Goal: Register for event/course

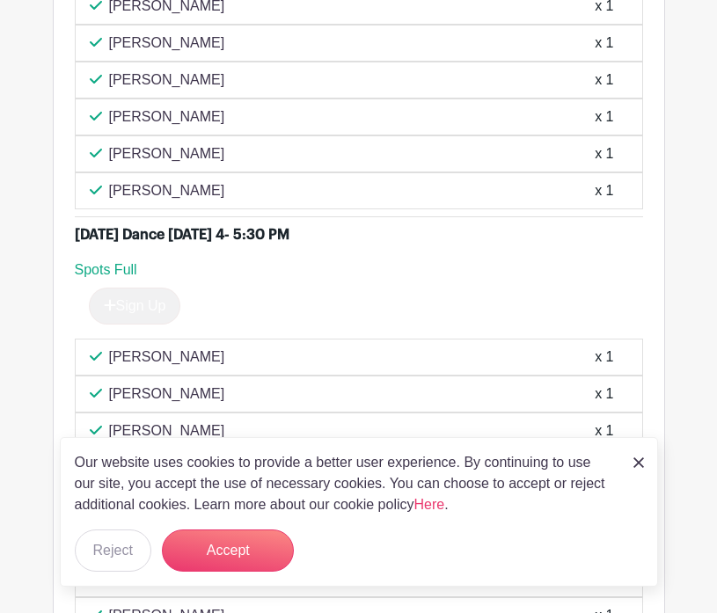
scroll to position [1466, 0]
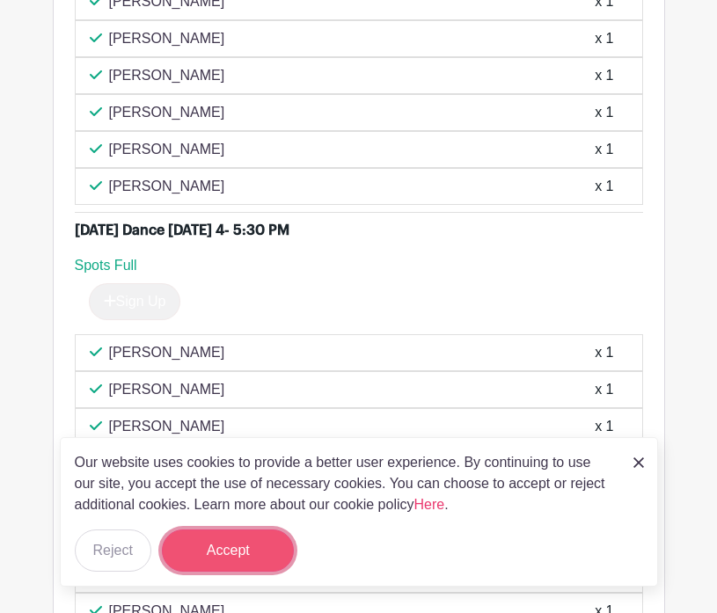
click at [220, 549] on button "Accept" at bounding box center [228, 551] width 132 height 42
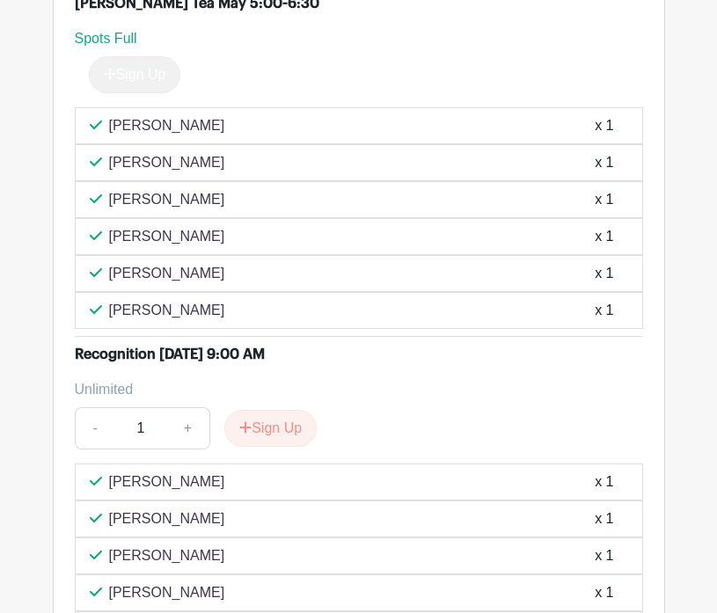
scroll to position [4565, 0]
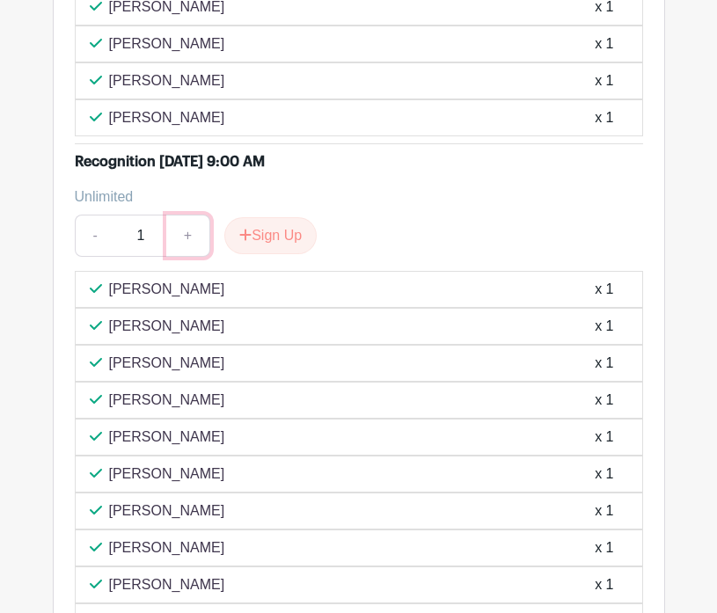
click at [185, 257] on link "+" at bounding box center [188, 236] width 44 height 42
click at [92, 252] on link "-" at bounding box center [95, 236] width 40 height 42
type input "1"
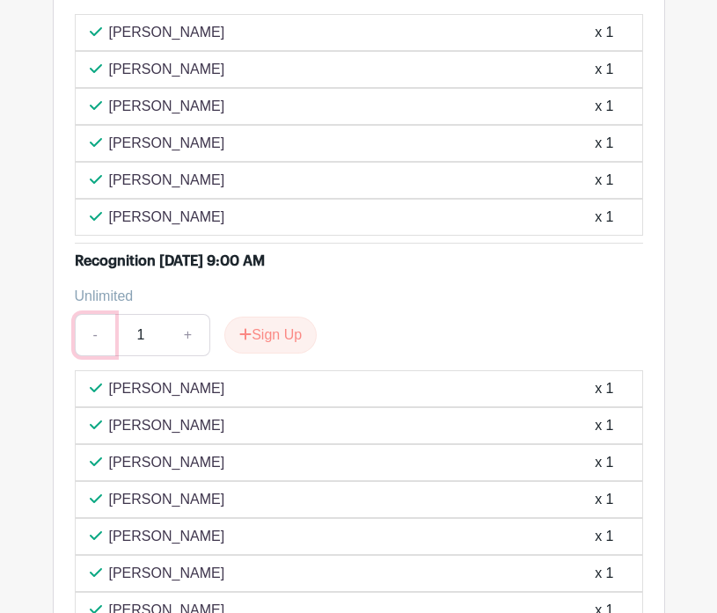
scroll to position [4419, 0]
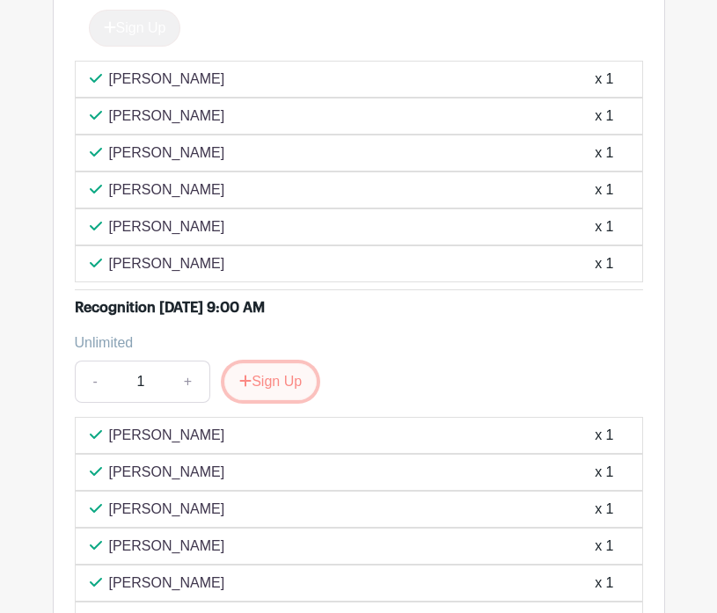
click at [264, 400] on button "Sign Up" at bounding box center [270, 381] width 92 height 37
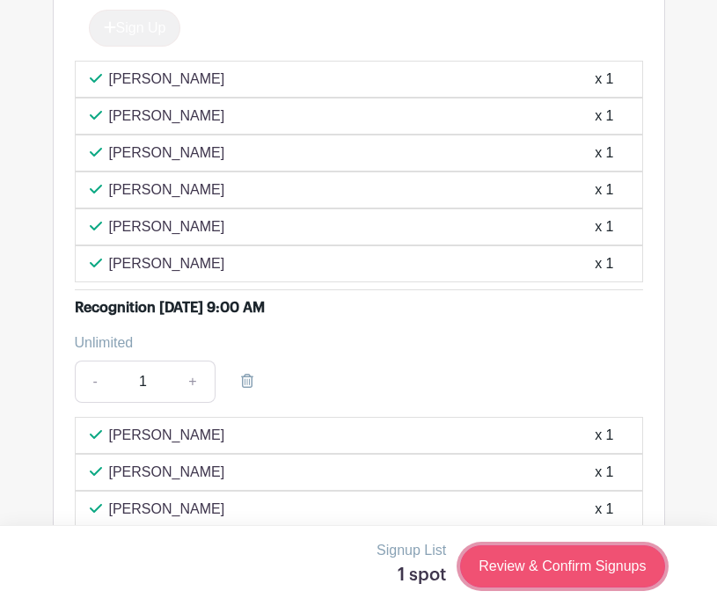
click at [527, 570] on link "Review & Confirm Signups" at bounding box center [562, 567] width 204 height 42
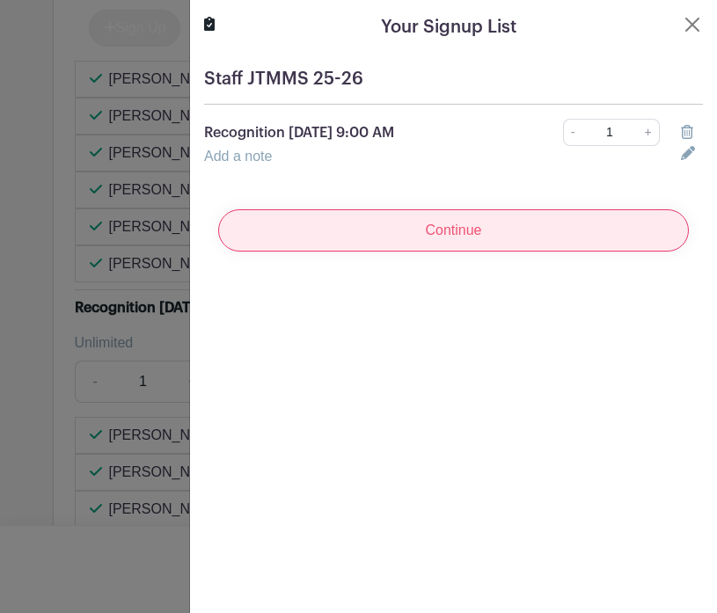
click at [474, 230] on input "Continue" at bounding box center [453, 230] width 471 height 42
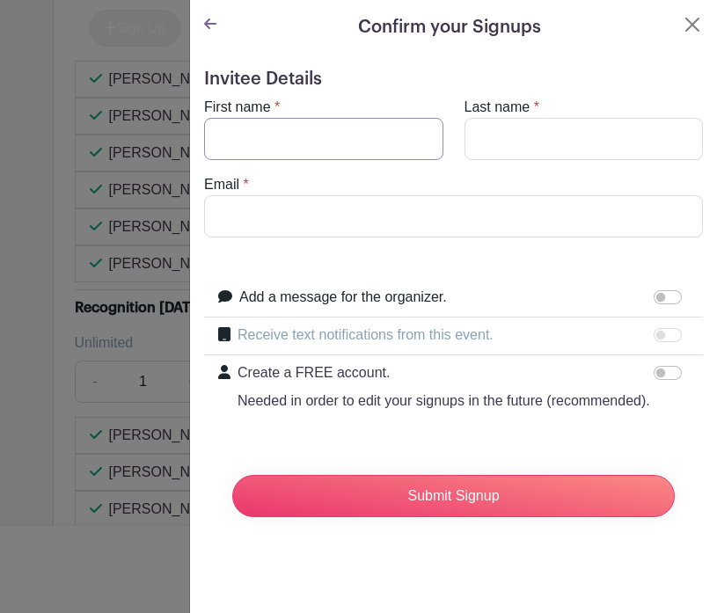
click at [343, 135] on input "First name" at bounding box center [323, 139] width 239 height 42
type input "Lisa"
type input "Wenckus"
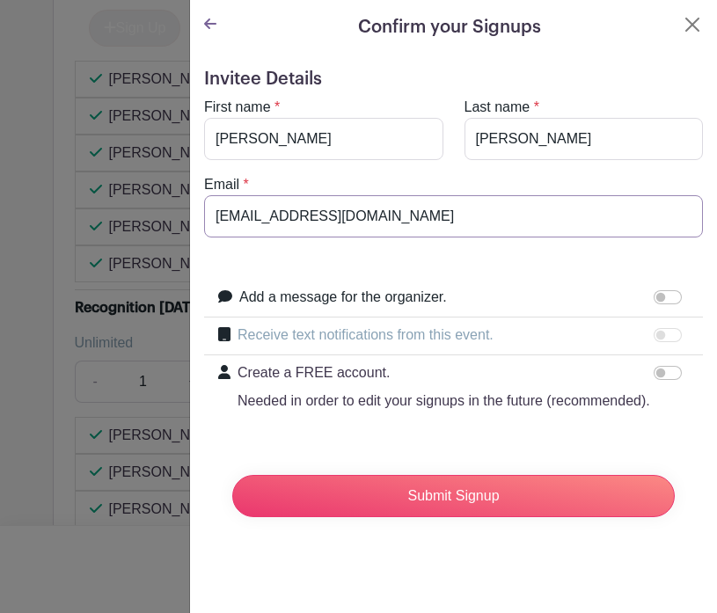
drag, startPoint x: 367, startPoint y: 224, endPoint x: 194, endPoint y: 208, distance: 174.1
click at [194, 208] on div "Email * LWenckus9@gmail.com" at bounding box center [454, 205] width 520 height 63
type input "lwenckus@rlas-116.org"
click at [232, 475] on input "Submit Signup" at bounding box center [453, 496] width 443 height 42
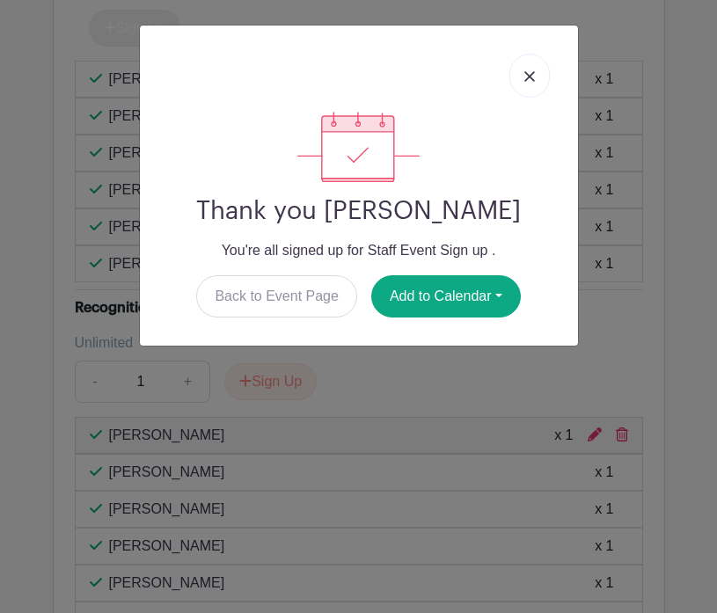
click at [535, 72] on link at bounding box center [530, 76] width 40 height 44
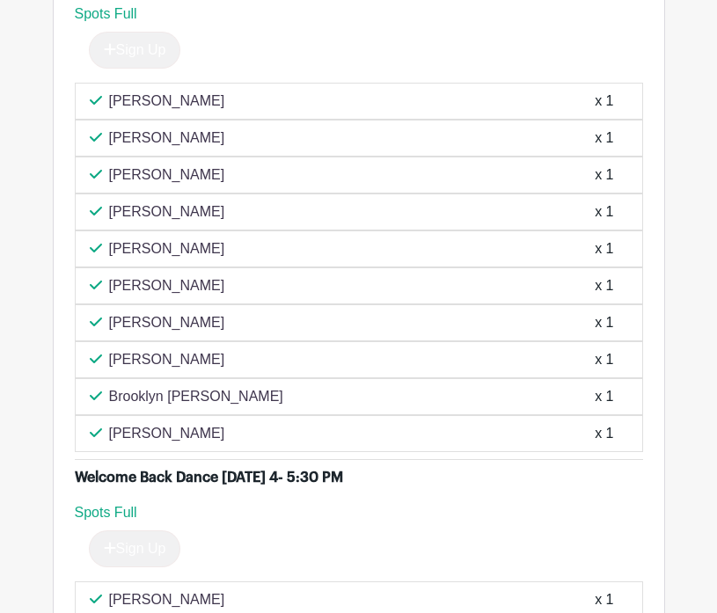
scroll to position [836, 0]
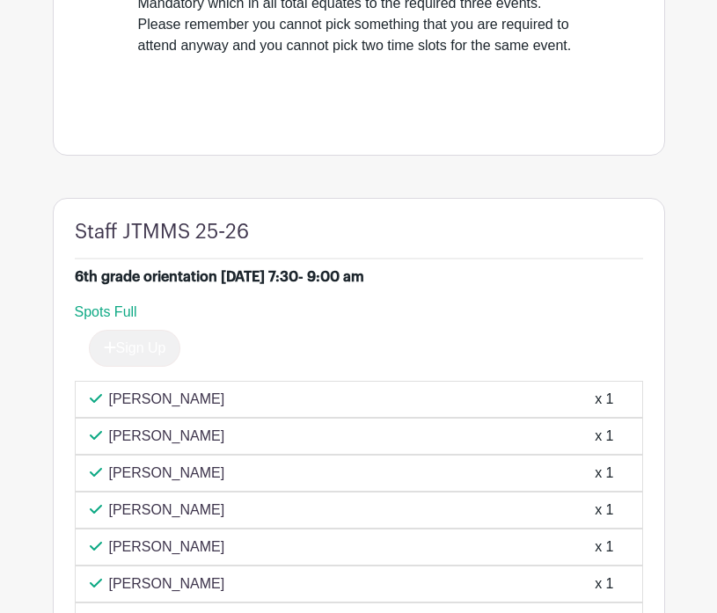
scroll to position [575, 0]
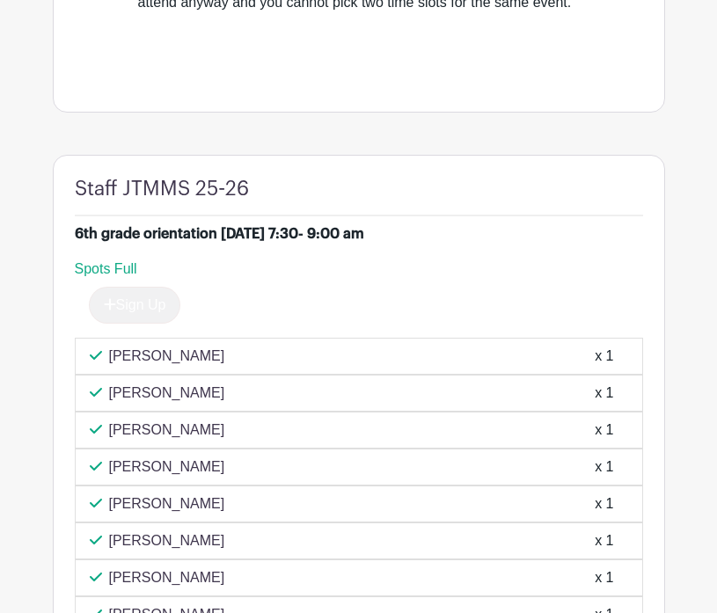
click at [163, 324] on div "Sign Up" at bounding box center [128, 305] width 106 height 37
click at [122, 280] on div "6th grade orientation Wednesday 8/13 7:30- 9:00 am Spots Full Sign Up" at bounding box center [359, 277] width 568 height 107
click at [120, 276] on span "Spots Full" at bounding box center [106, 268] width 62 height 15
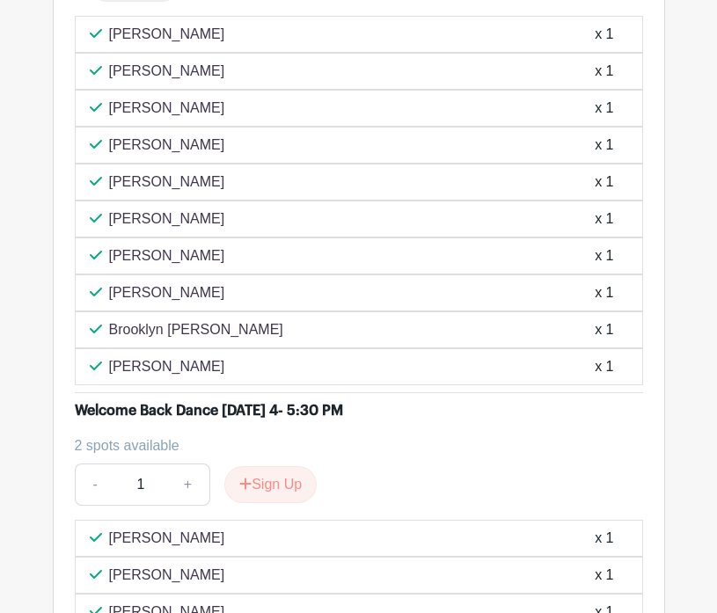
scroll to position [924, 0]
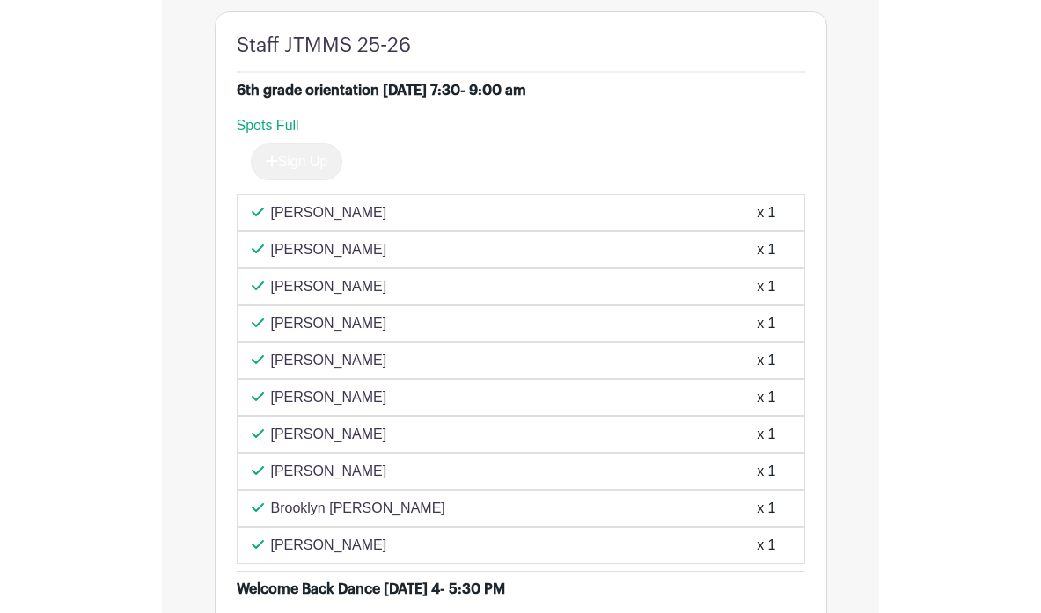
scroll to position [717, 0]
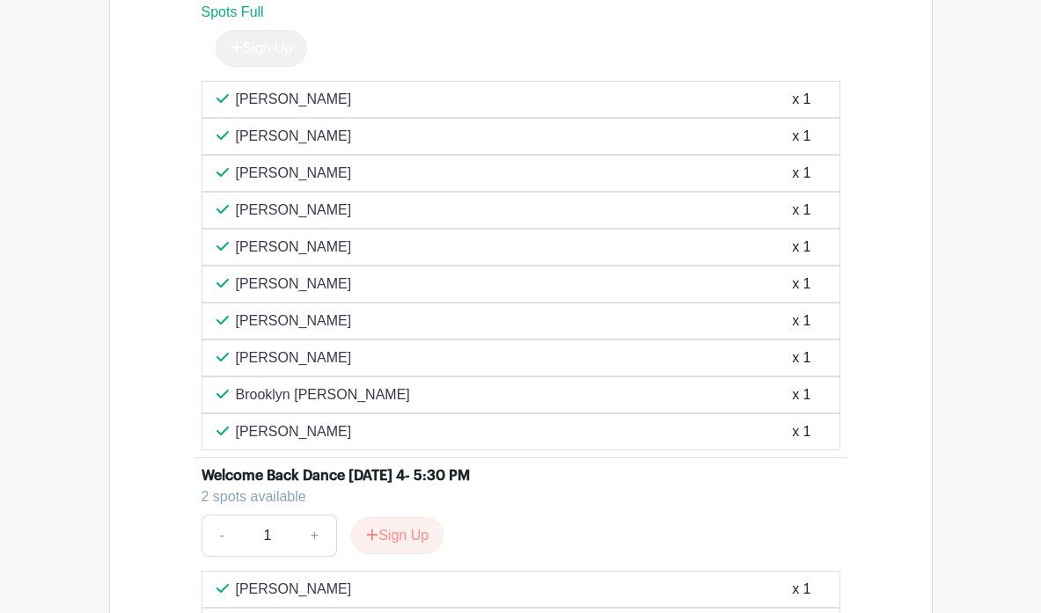
click at [308, 325] on p "[PERSON_NAME]" at bounding box center [294, 321] width 116 height 21
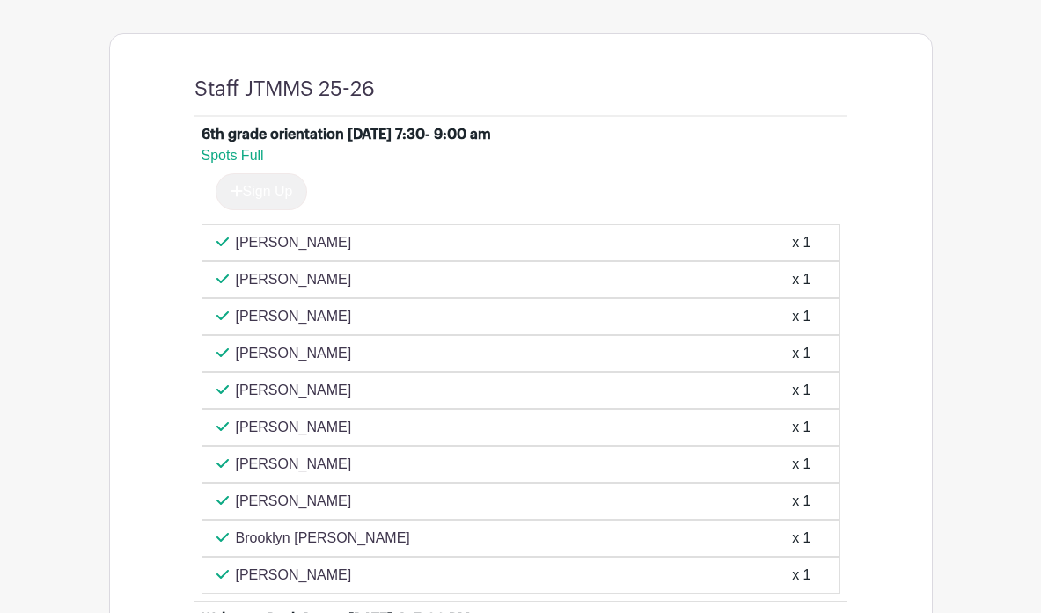
scroll to position [696, 0]
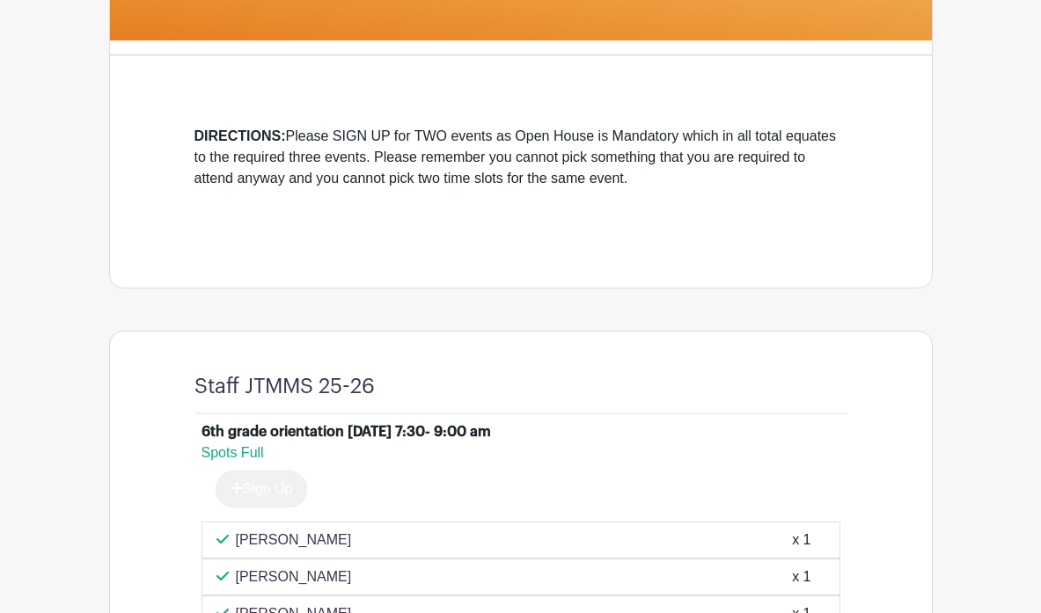
scroll to position [404, 0]
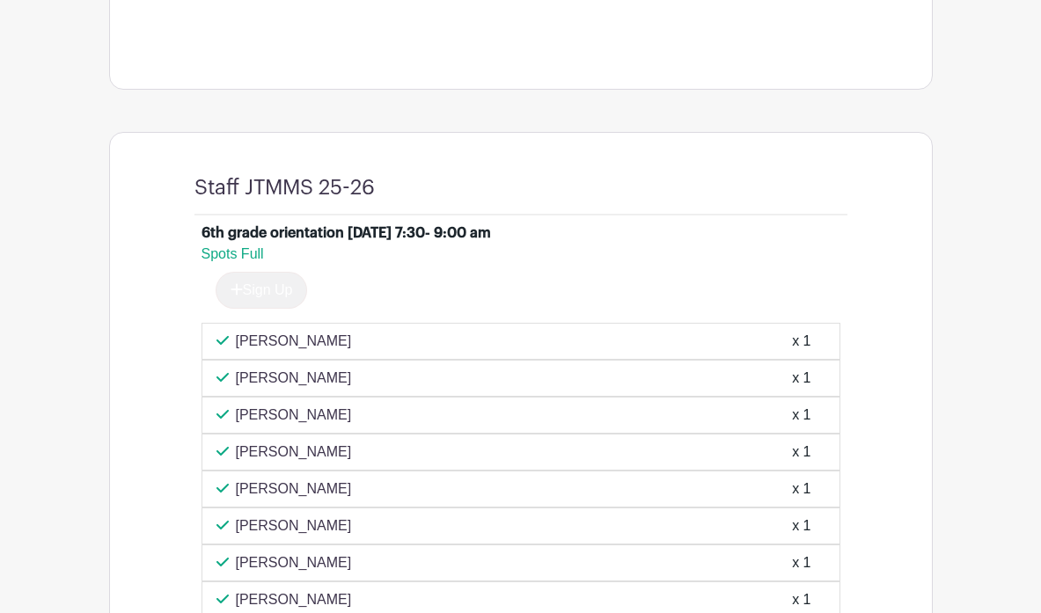
scroll to position [330, 0]
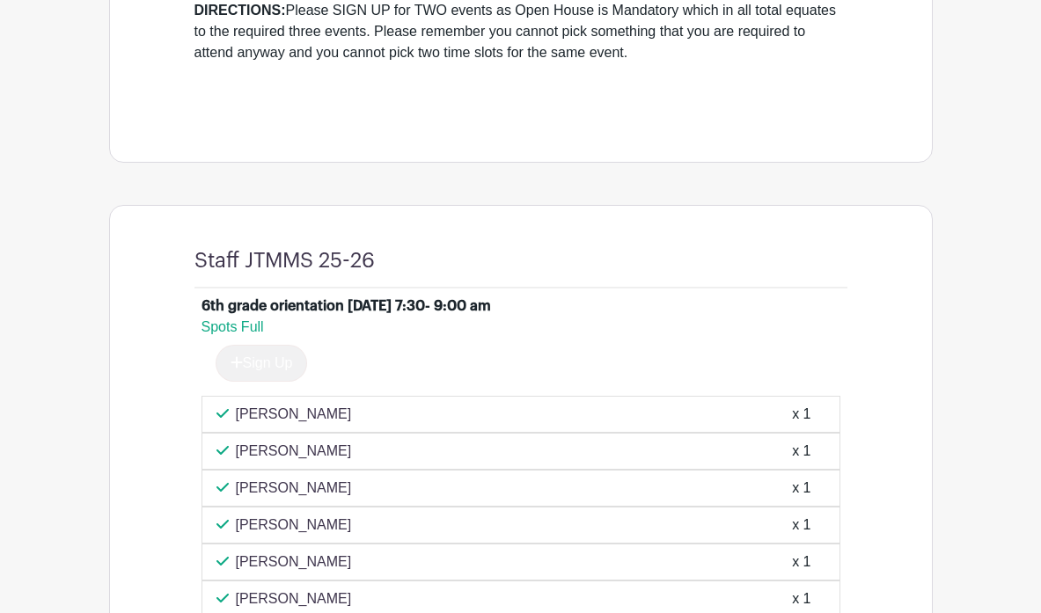
scroll to position [524, 0]
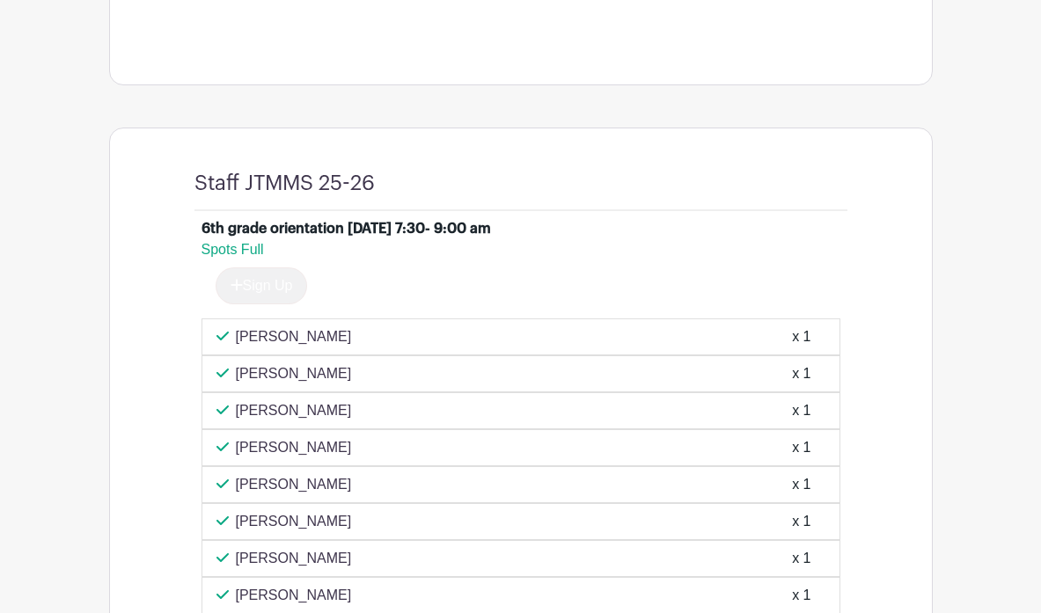
scroll to position [577, 0]
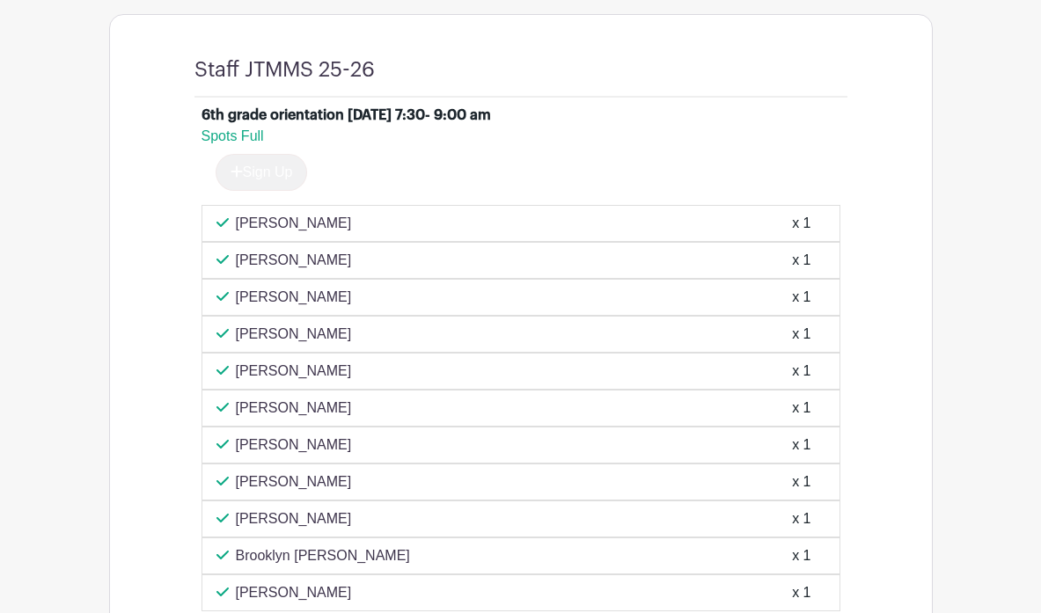
scroll to position [685, 0]
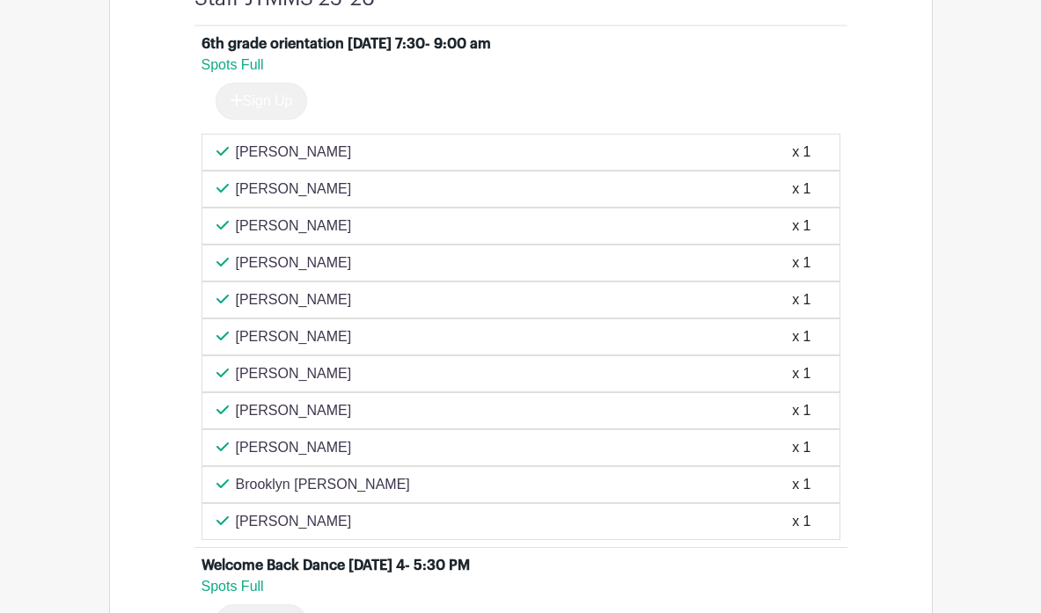
scroll to position [795, 0]
